Goal: Navigation & Orientation: Understand site structure

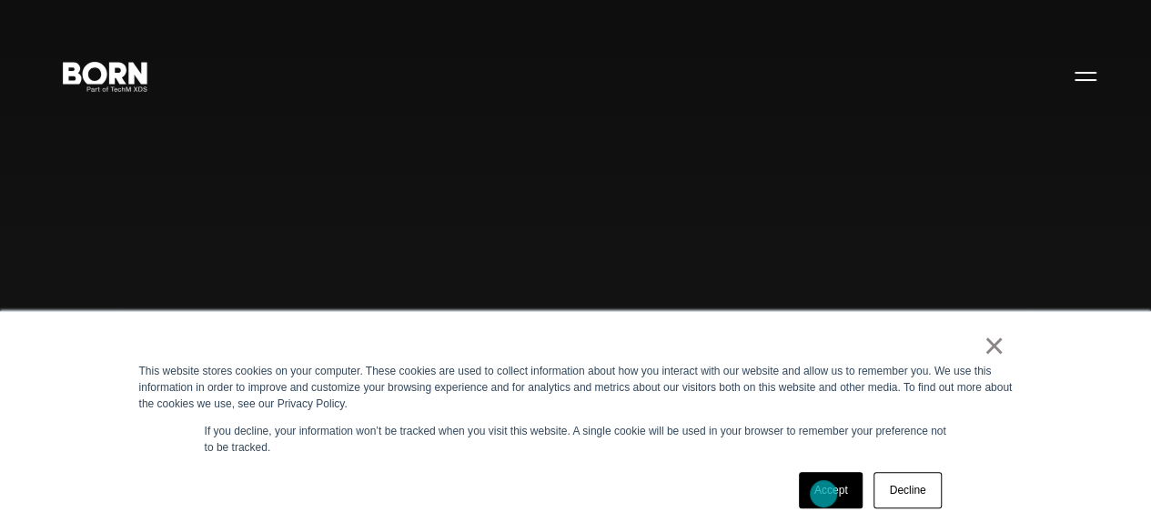
click at [823, 494] on link "Accept" at bounding box center [831, 490] width 65 height 36
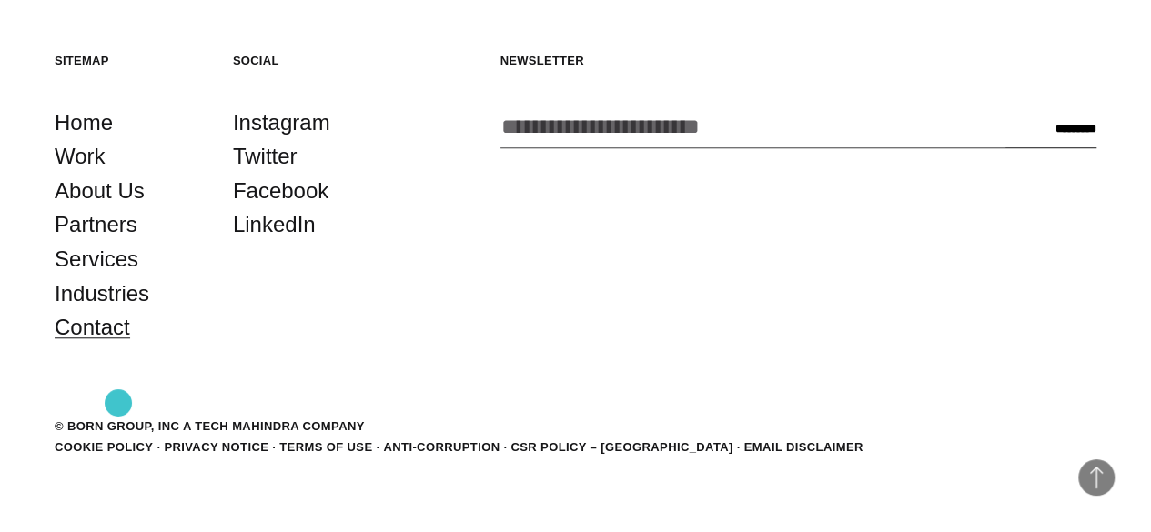
scroll to position [4151, 0]
click at [106, 202] on link "About Us" at bounding box center [100, 191] width 90 height 35
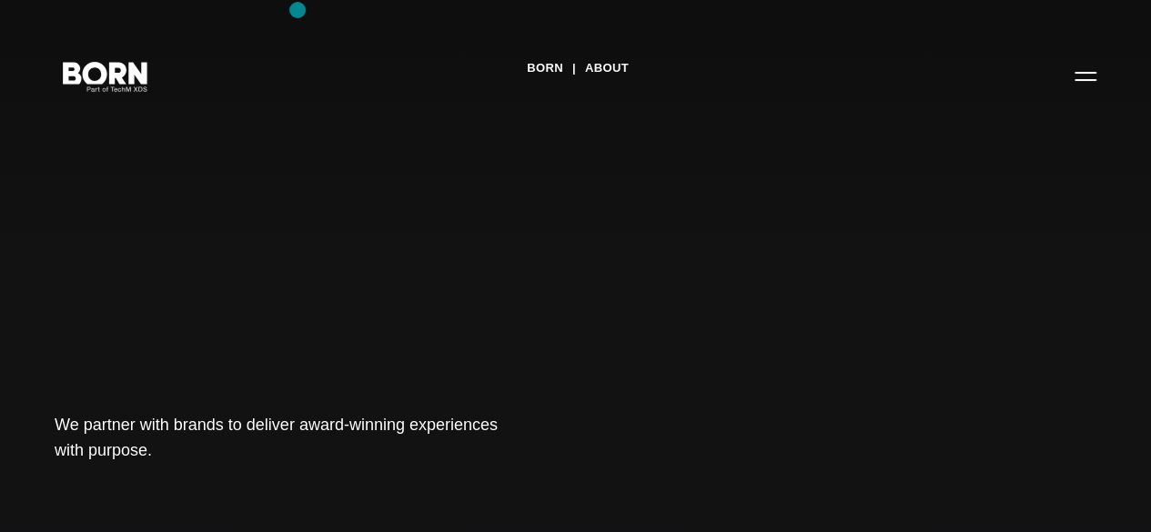
click at [298, 10] on div "BORN About Tech Mahindra We partner with brands to deliver award-winning experi…" at bounding box center [575, 266] width 1151 height 532
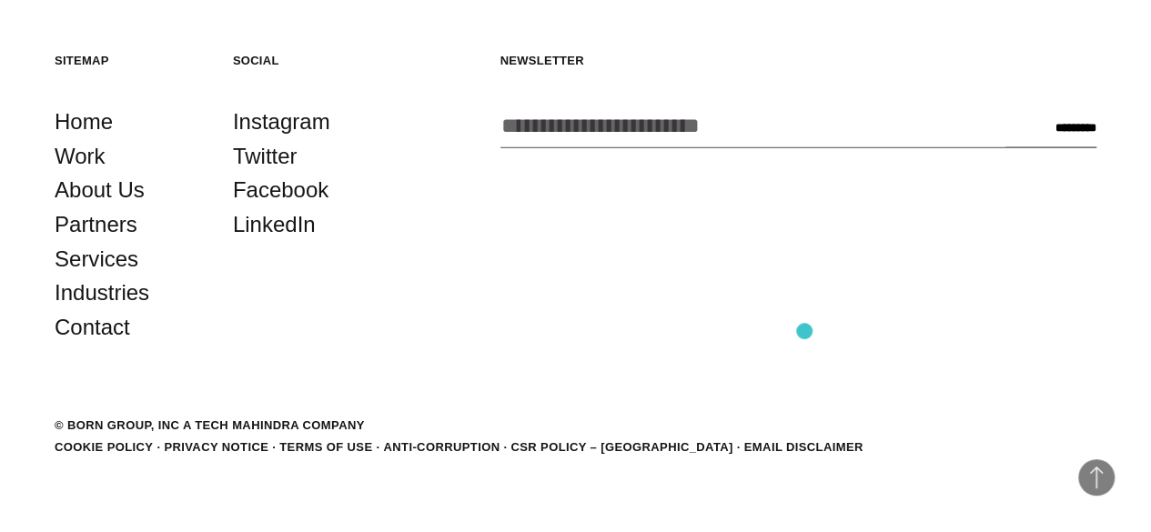
scroll to position [5633, 0]
click at [106, 174] on link "Work" at bounding box center [80, 156] width 51 height 35
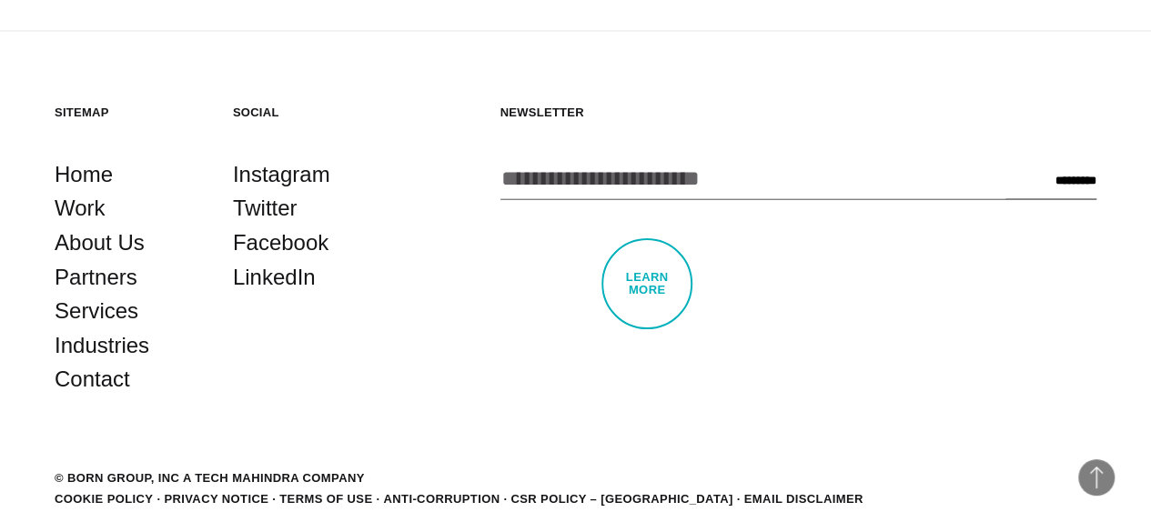
scroll to position [5198, 0]
